Goal: Communication & Community: Connect with others

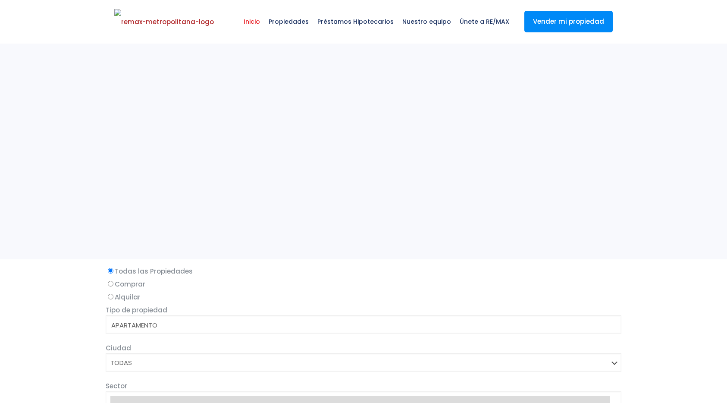
select select
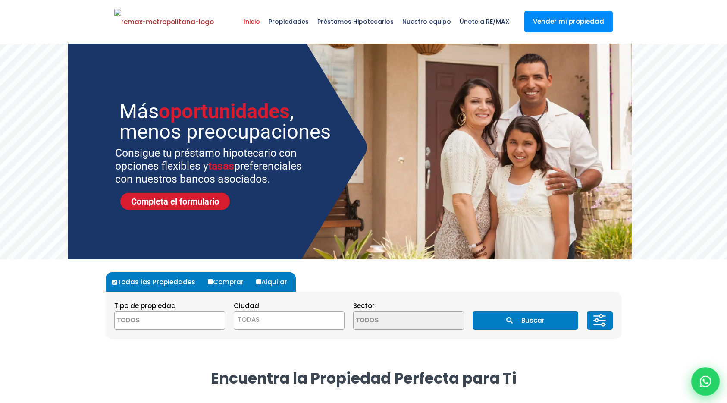
click at [701, 374] on div at bounding box center [706, 381] width 28 height 28
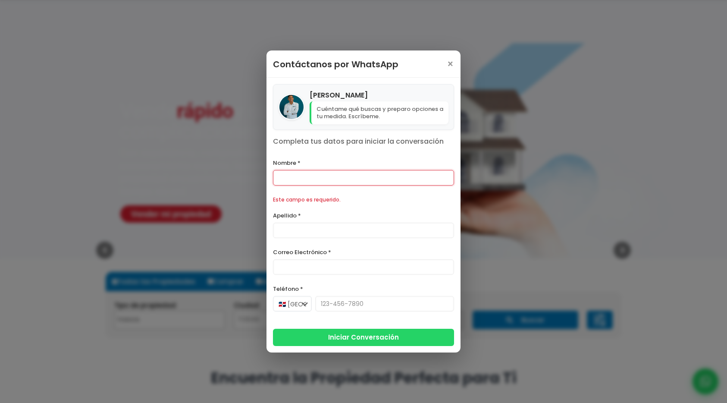
click at [303, 152] on div "[PERSON_NAME] Cuéntame qué buscas y preparo opciones a tu medida. Escríbeme. Co…" at bounding box center [364, 215] width 194 height 275
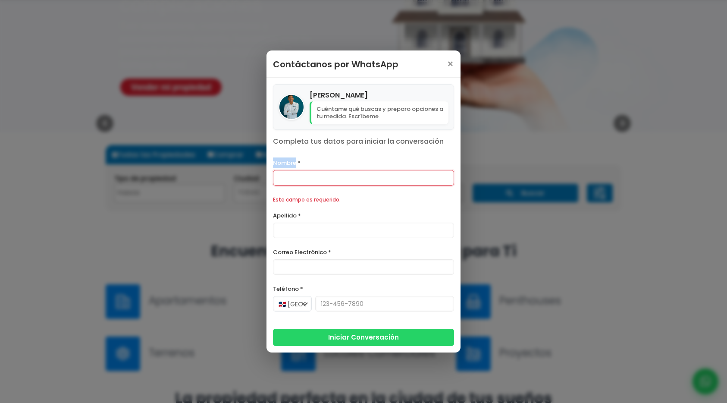
click at [303, 152] on div "[PERSON_NAME] Cuéntame qué buscas y preparo opciones a tu medida. Escríbeme. Co…" at bounding box center [364, 215] width 194 height 275
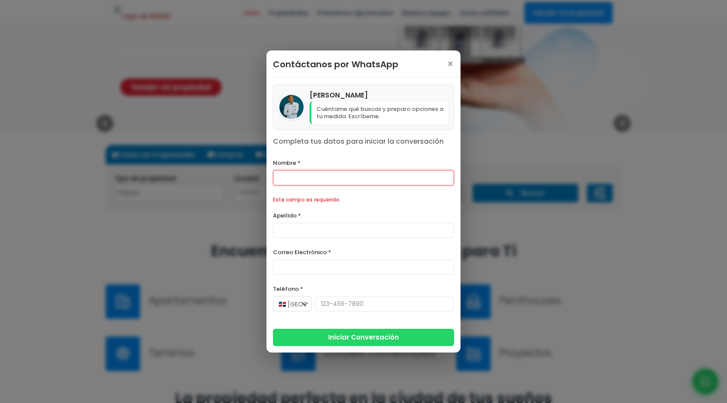
click at [296, 142] on p "Completa tus datos para iniciar la conversación" at bounding box center [363, 141] width 181 height 10
copy div "Completa tus datos para iniciar la conversación"
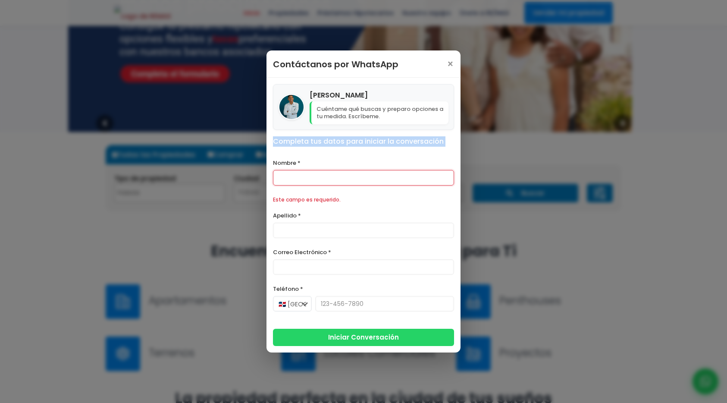
click at [328, 53] on div "Contáctanos por WhatsApp ×" at bounding box center [364, 63] width 194 height 27
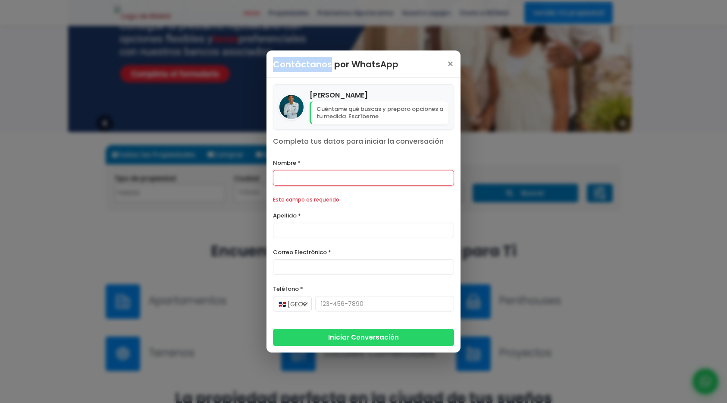
click at [328, 53] on div "Contáctanos por WhatsApp ×" at bounding box center [364, 63] width 194 height 27
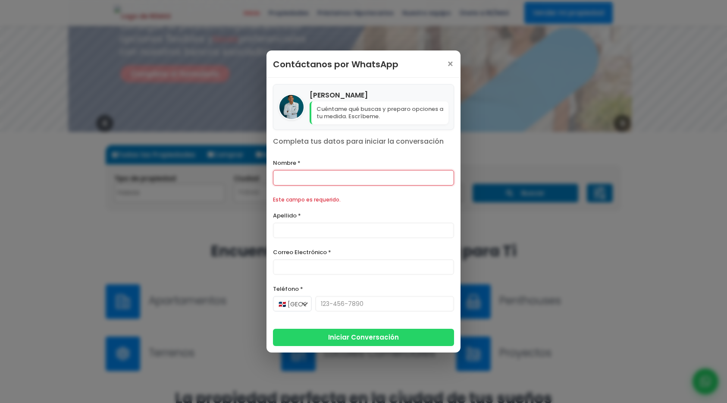
click at [328, 58] on h3 "Contáctanos por WhatsApp" at bounding box center [336, 64] width 126 height 15
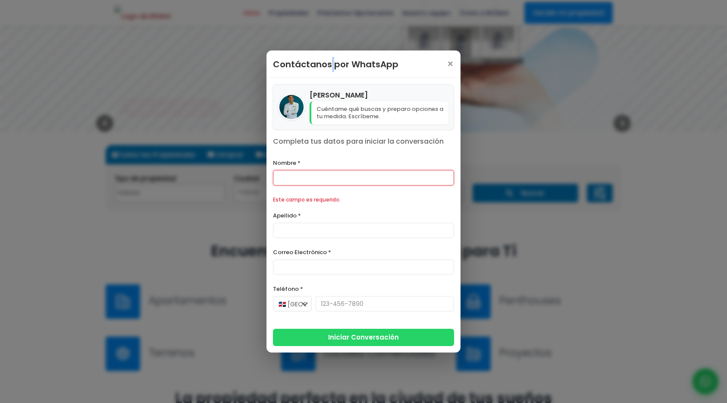
click at [328, 58] on h3 "Contáctanos por WhatsApp" at bounding box center [336, 64] width 126 height 15
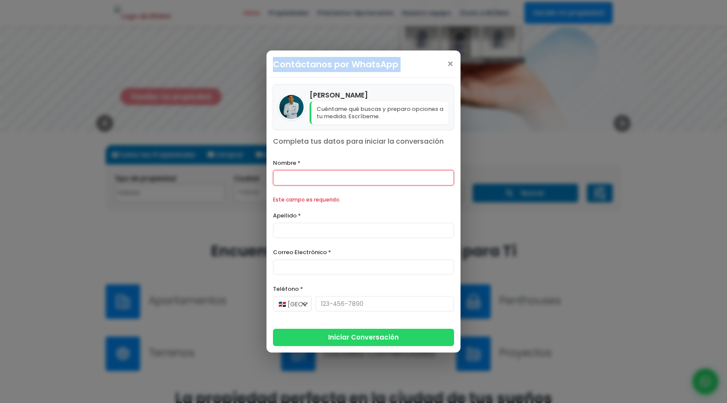
click at [328, 58] on h3 "Contáctanos por WhatsApp" at bounding box center [336, 64] width 126 height 15
copy div "Contáctanos por WhatsApp"
